Goal: Information Seeking & Learning: Learn about a topic

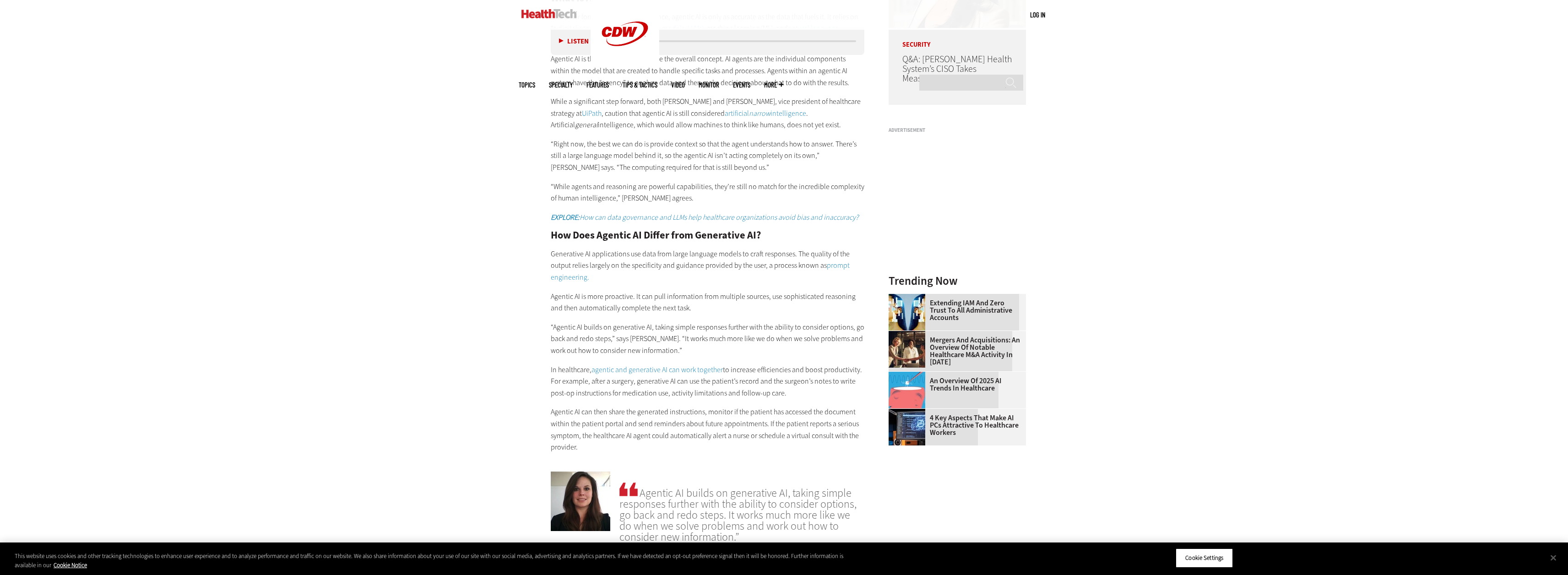
scroll to position [1188, 0]
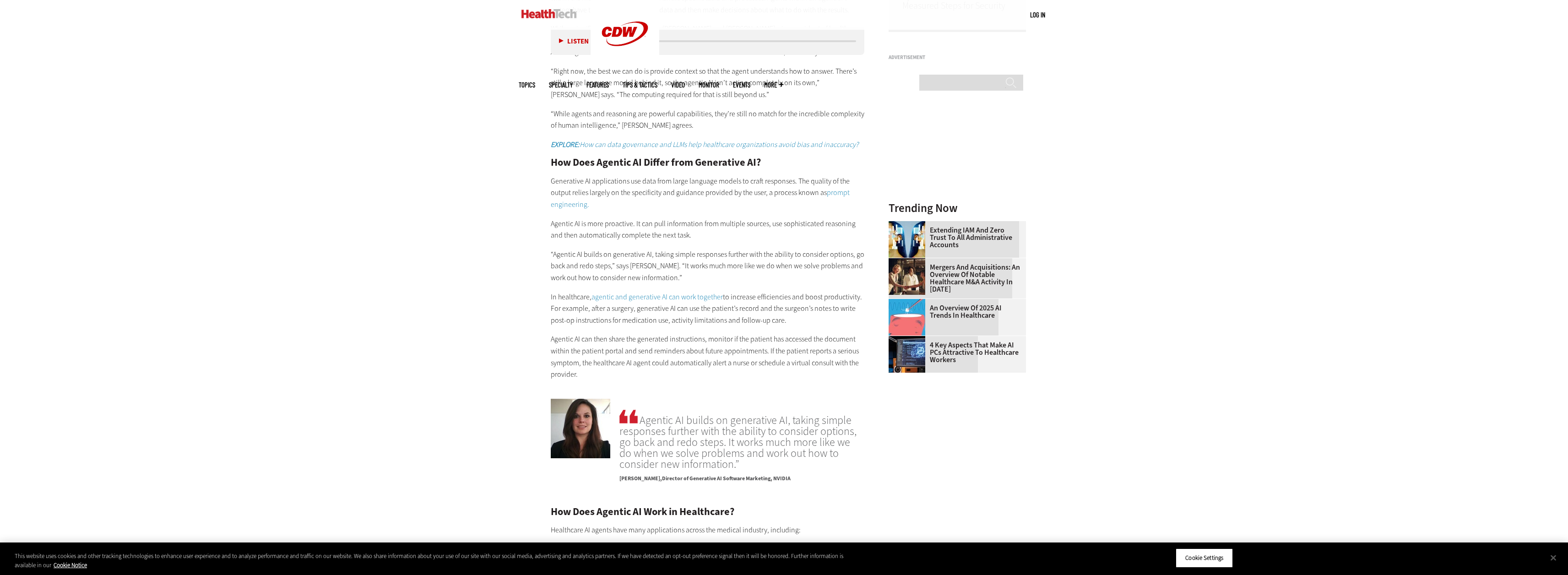
click at [470, 335] on div "Become an Insider Sign up [DATE] to receive premium content! Sign Up MENU Log i…" at bounding box center [784, 270] width 1568 height 2917
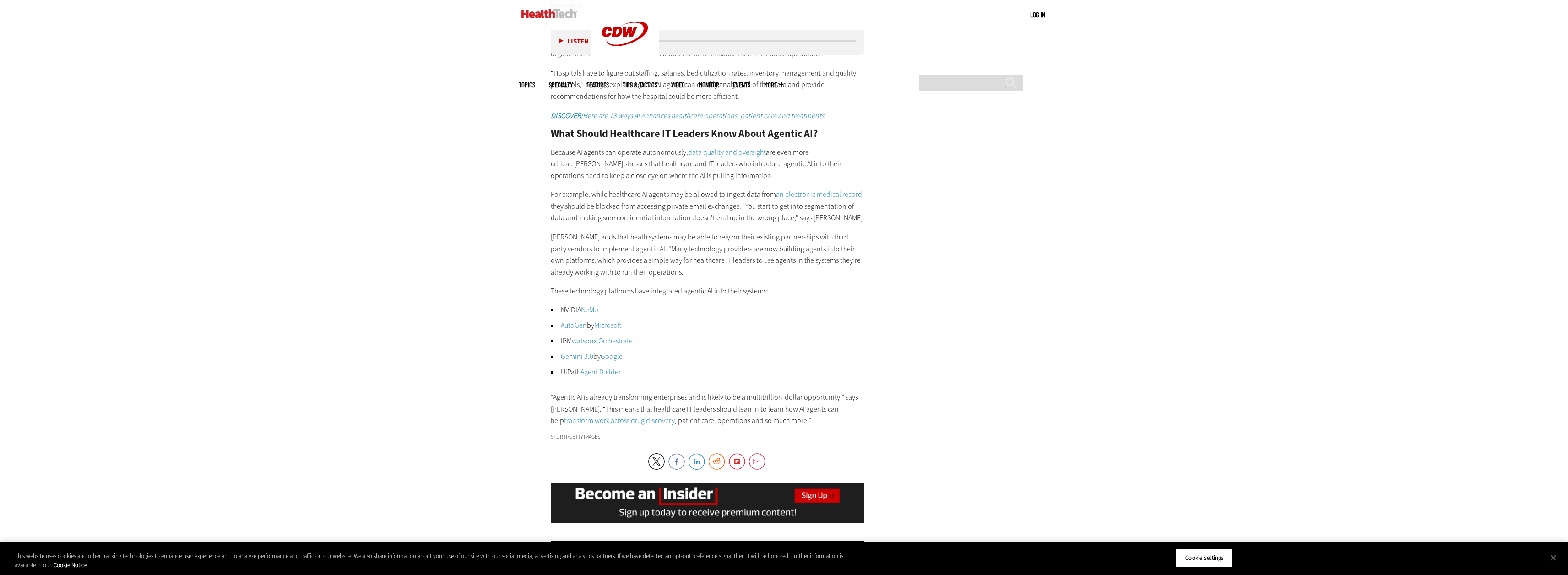
scroll to position [1874, 0]
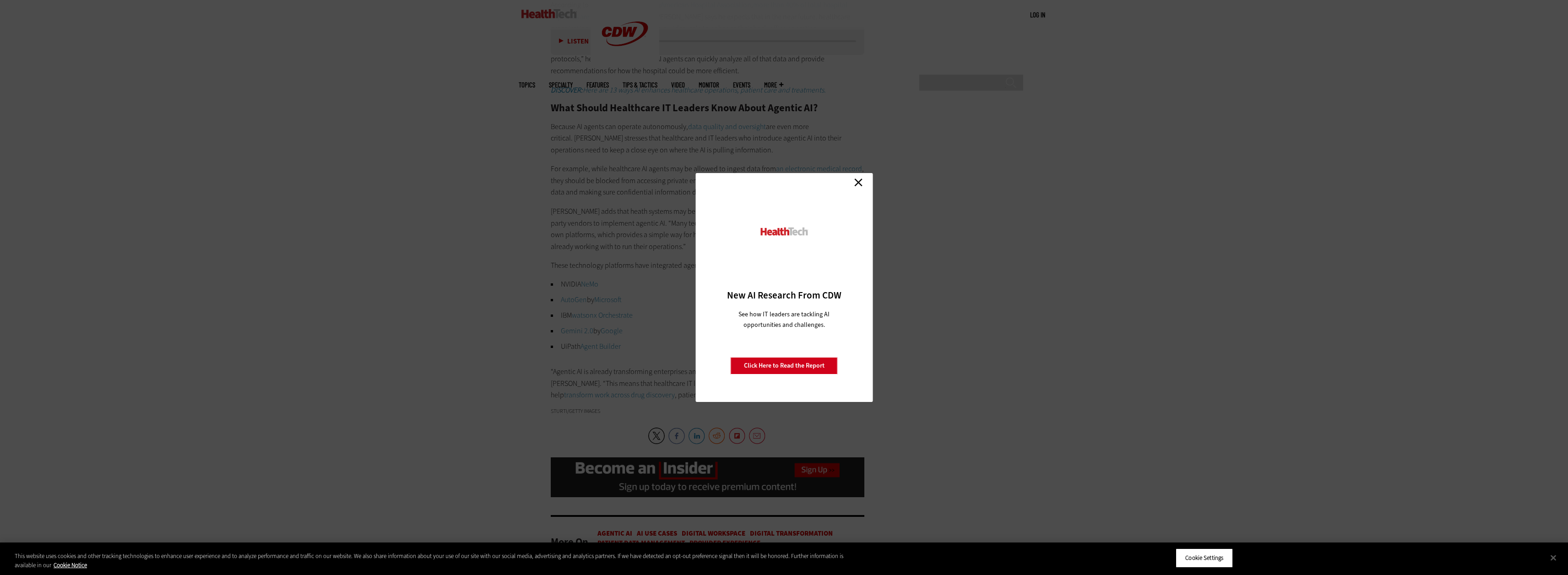
click at [860, 180] on link "Close" at bounding box center [858, 181] width 13 height 13
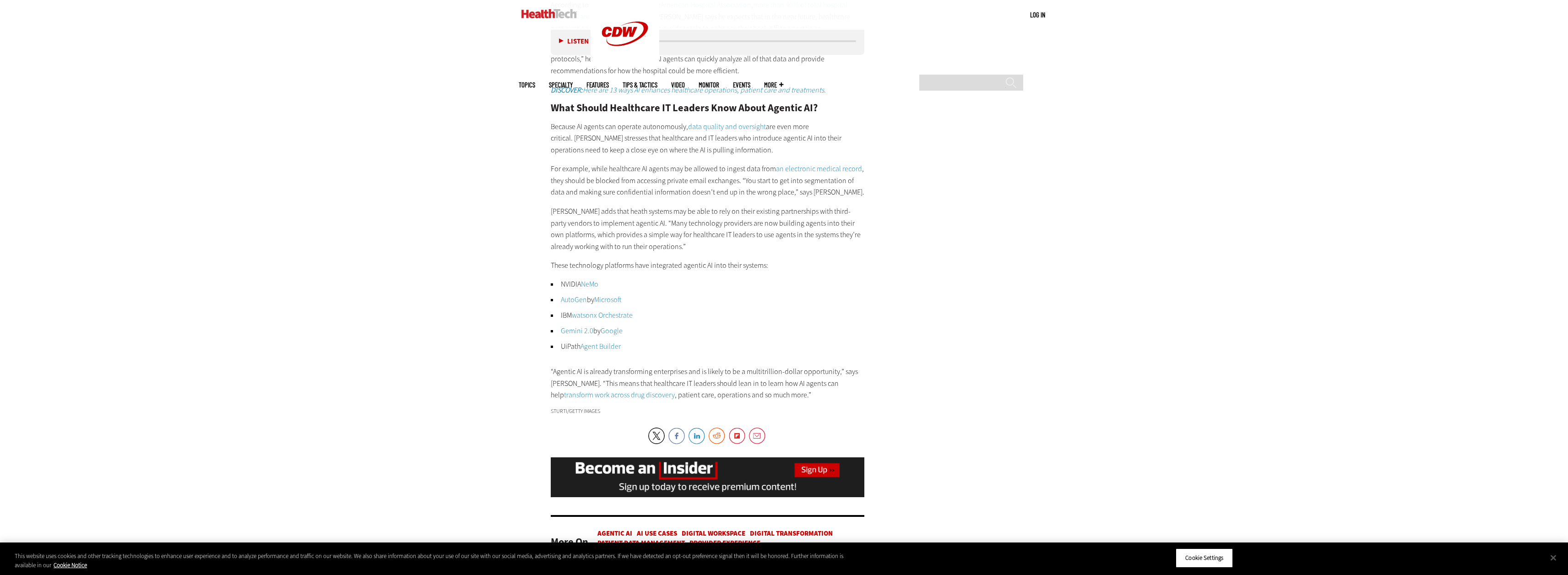
click at [608, 316] on link "watsonx Orchestrate" at bounding box center [602, 315] width 61 height 10
click at [580, 297] on link "AutoGen" at bounding box center [573, 299] width 26 height 10
click at [590, 284] on link "NeMo" at bounding box center [589, 284] width 17 height 10
click at [594, 396] on link "transform work across drug discovery" at bounding box center [620, 395] width 111 height 10
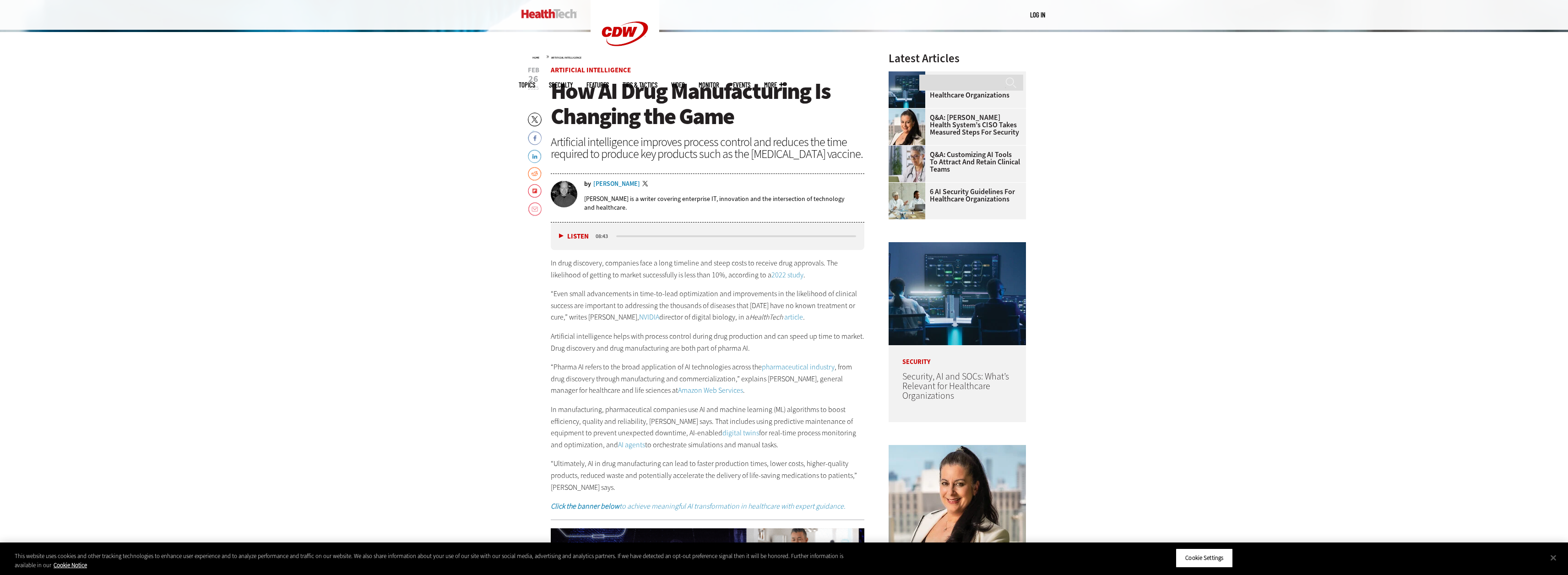
scroll to position [687, 0]
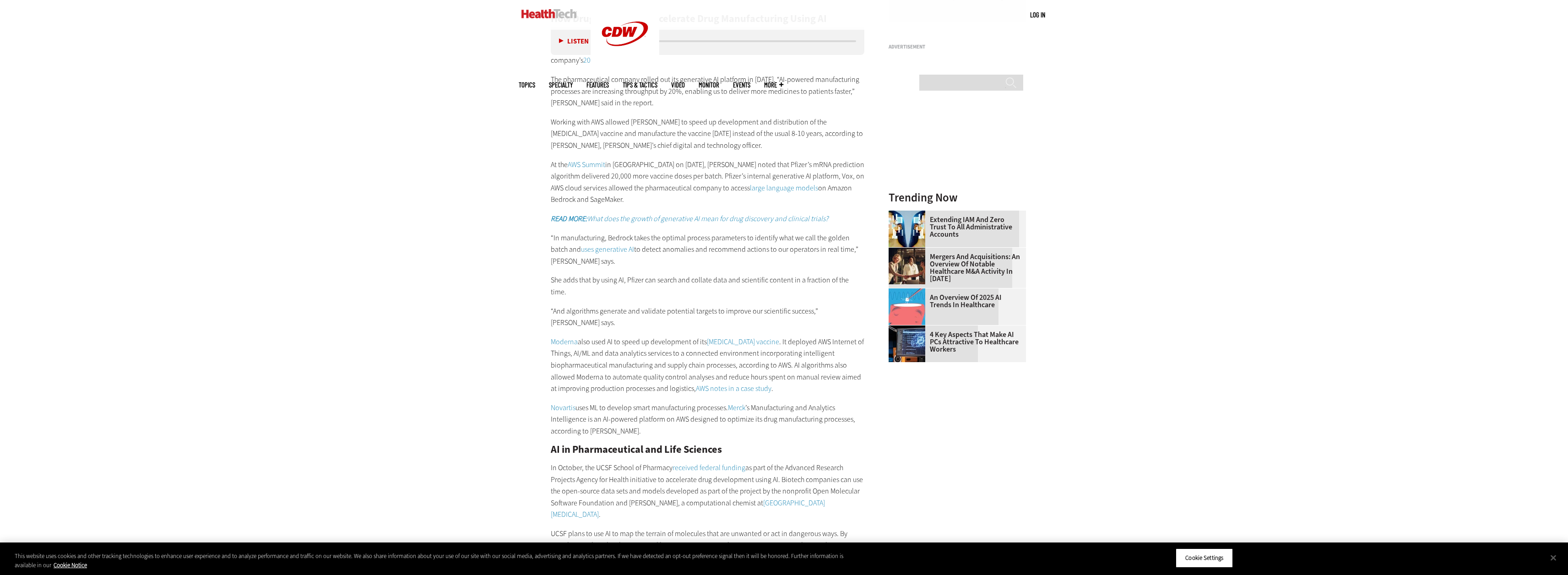
scroll to position [1190, 0]
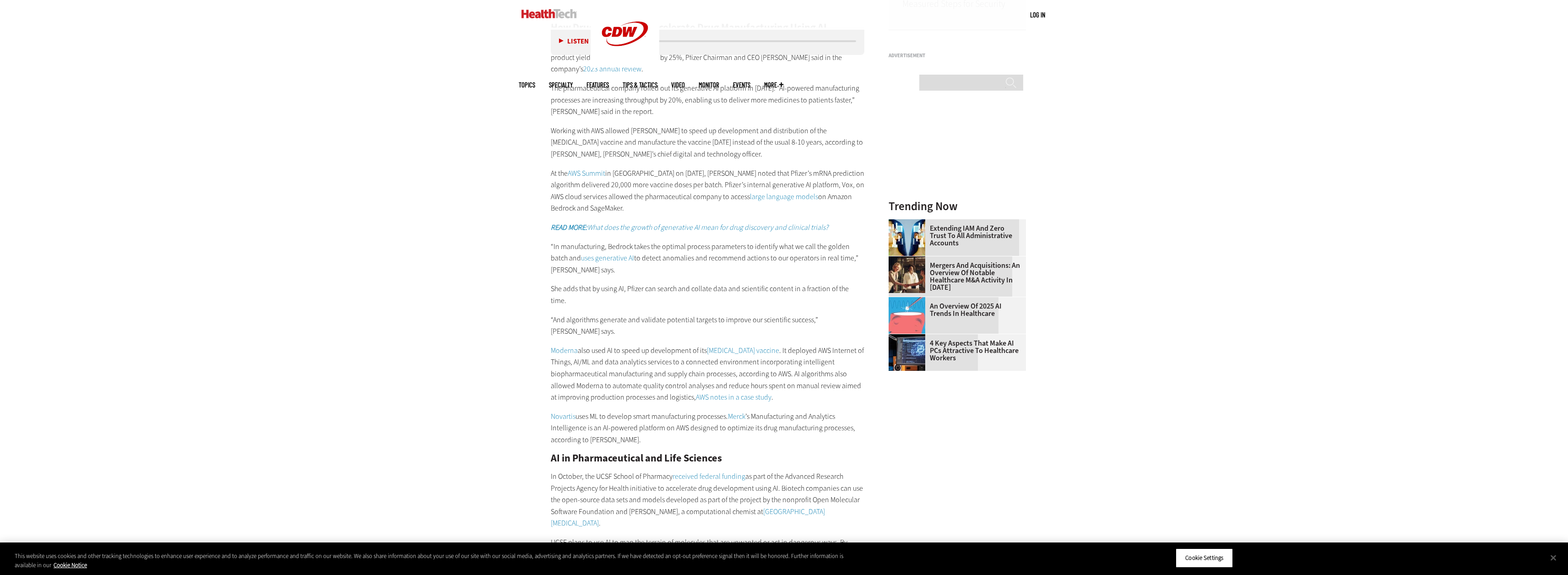
click at [231, 275] on div "Become an Insider Sign up [DATE] to receive premium content! Sign Up MENU Log i…" at bounding box center [784, 316] width 1568 height 3012
